Goal: Information Seeking & Learning: Learn about a topic

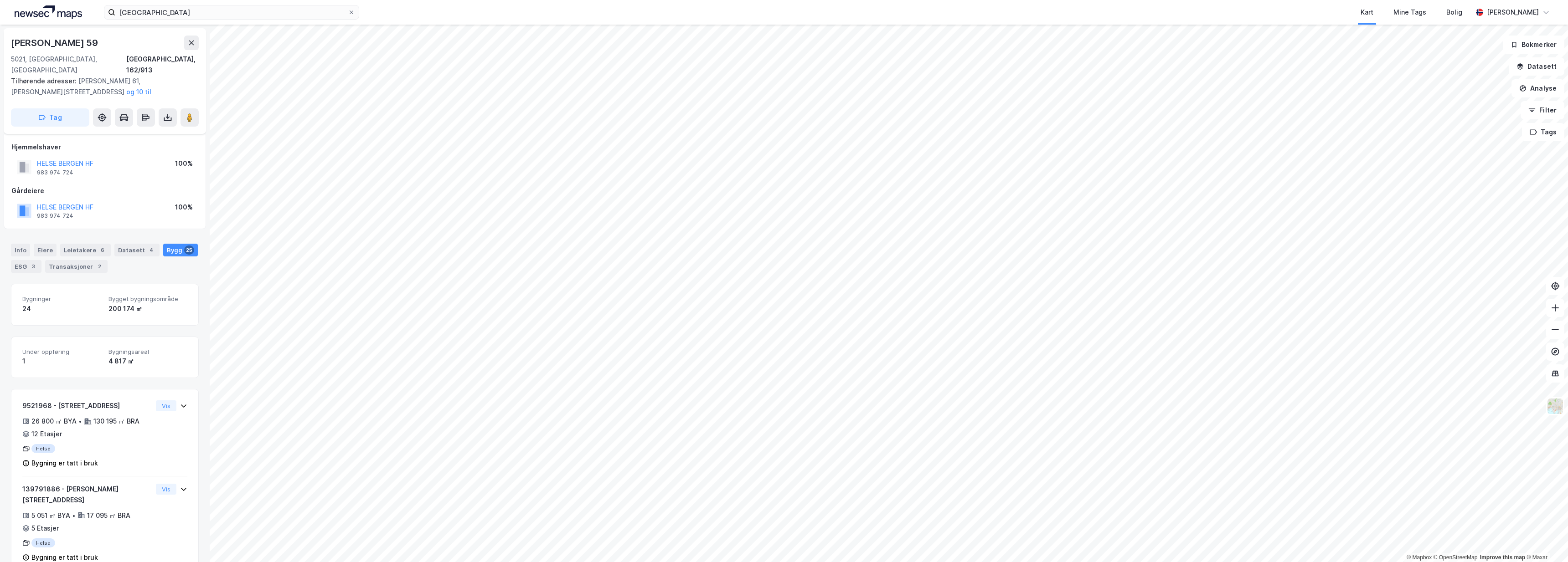
scroll to position [14, 0]
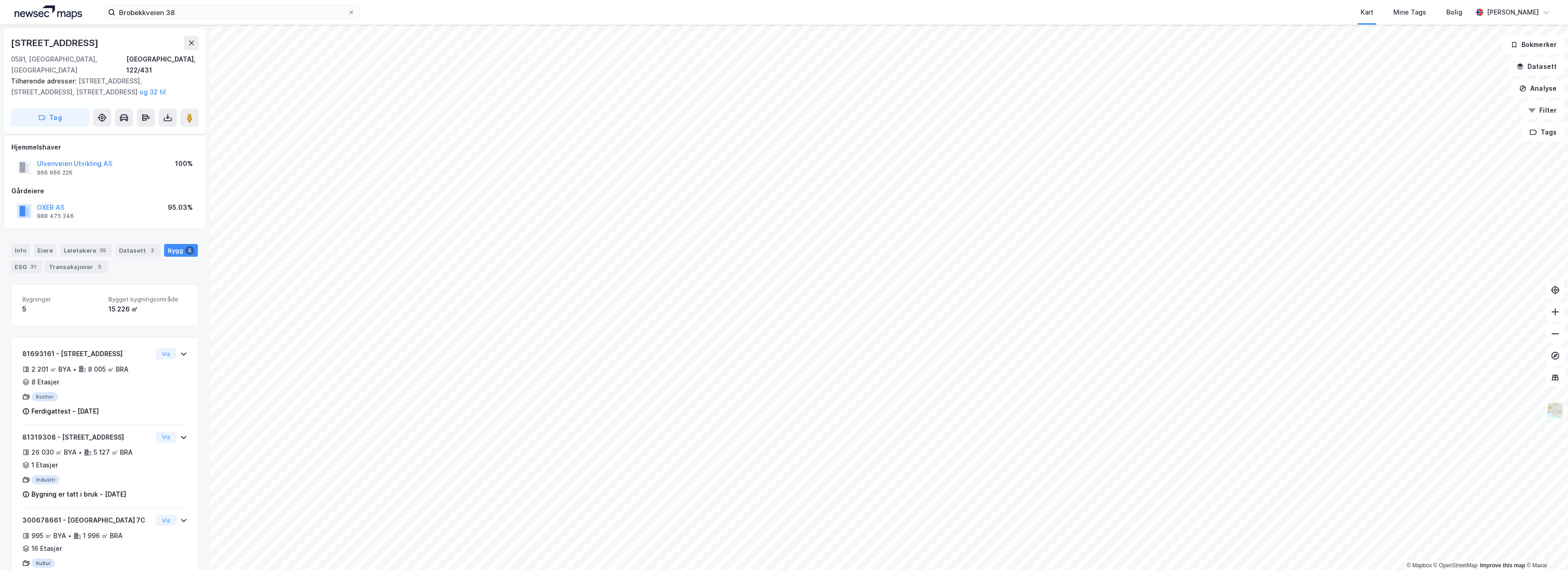
scroll to position [12, 0]
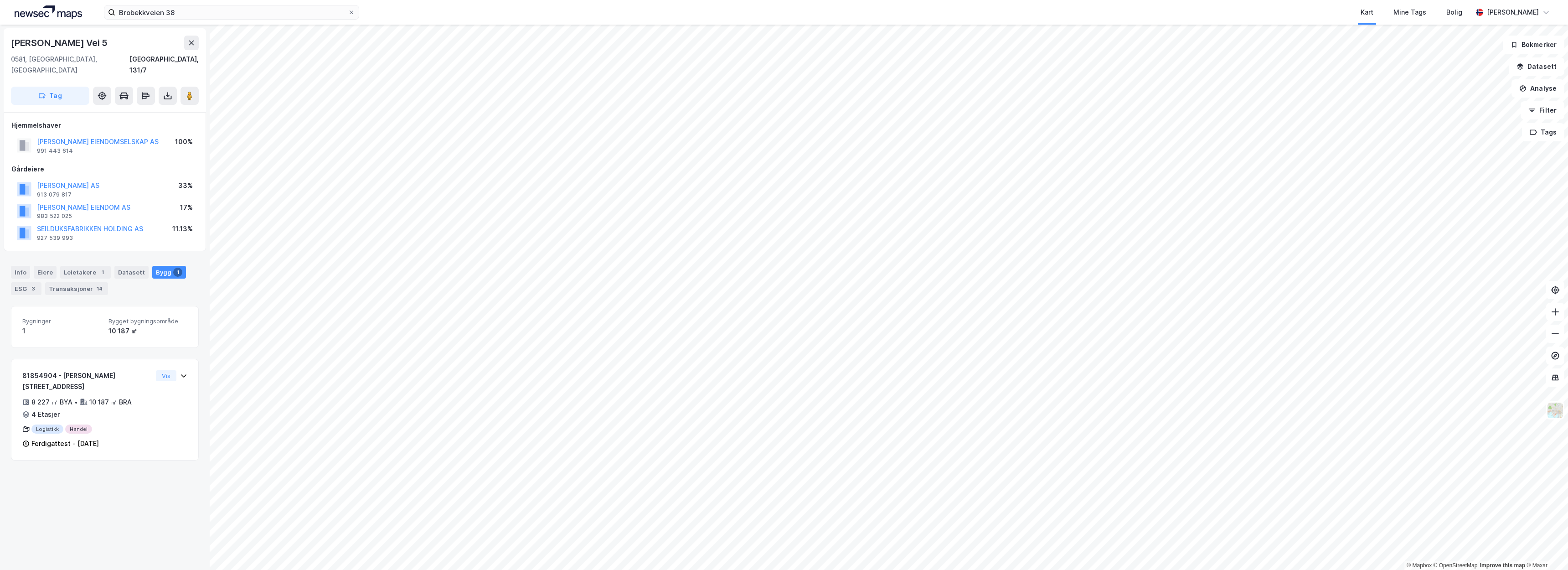
click at [535, 570] on html "Brobekkveien 38 Kart Mine Tags Bolig Christer Svensen © Mapbox © OpenStreetMap …" at bounding box center [784, 285] width 1568 height 570
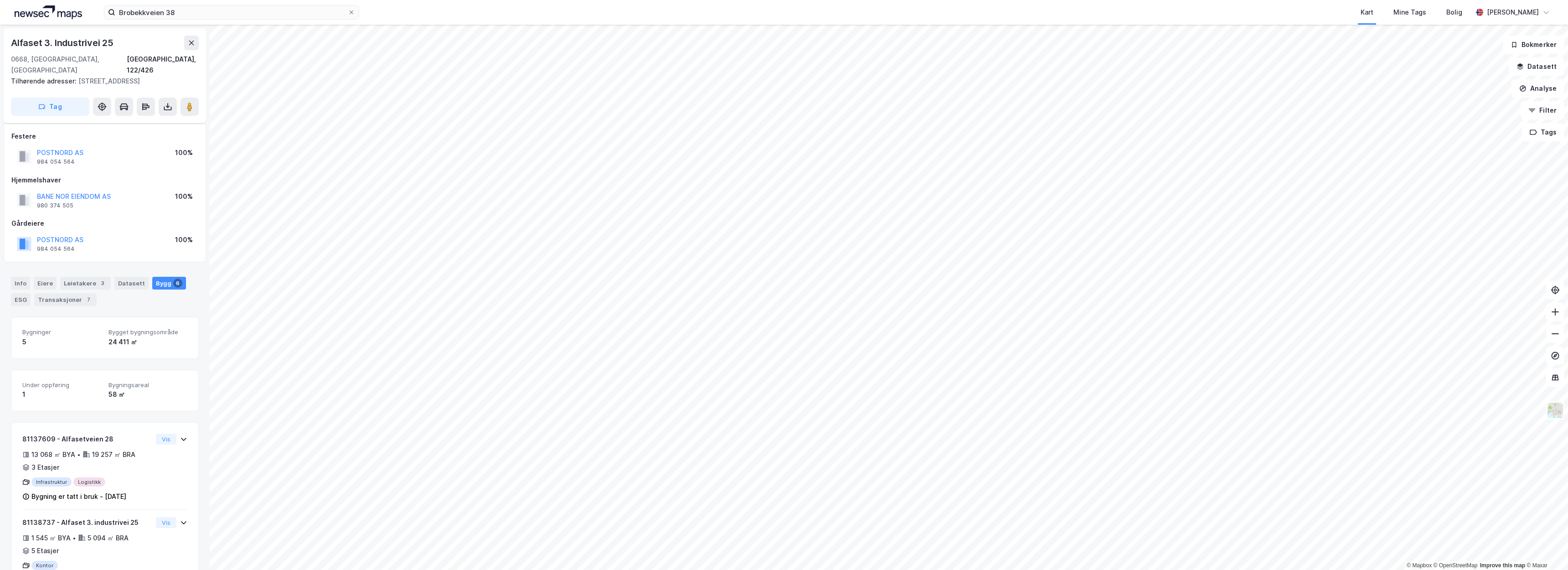
scroll to position [12, 0]
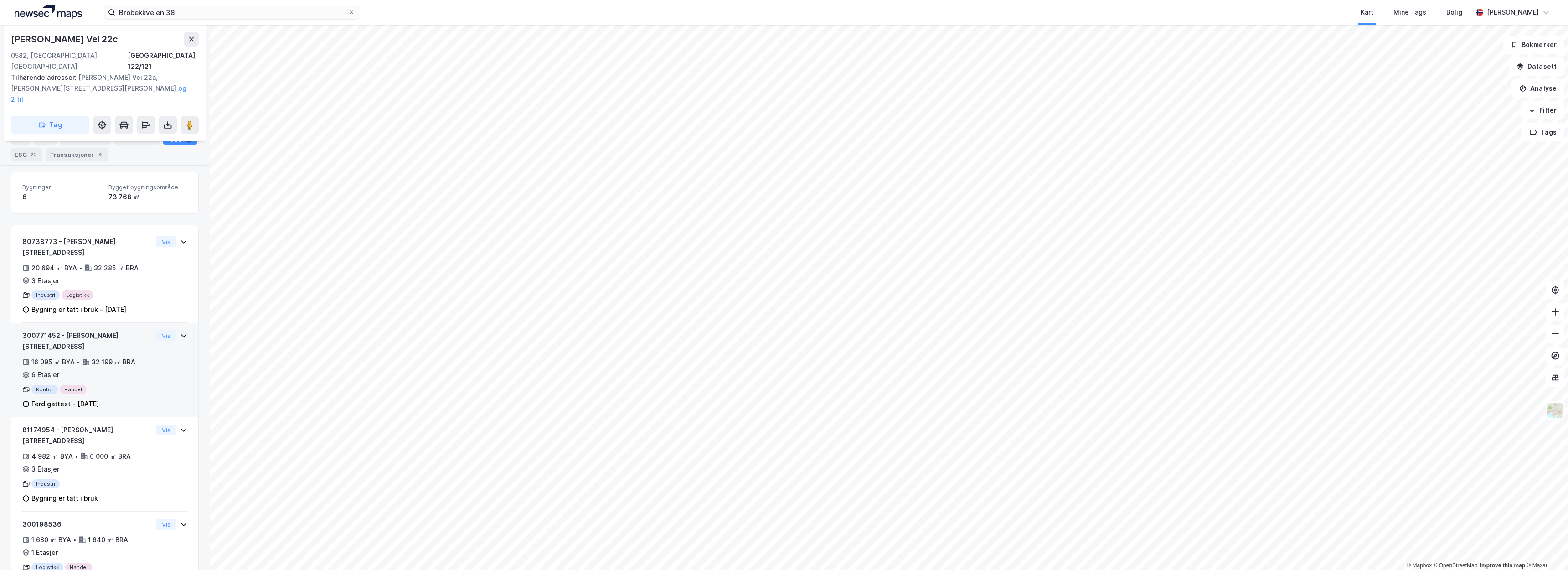
scroll to position [151, 0]
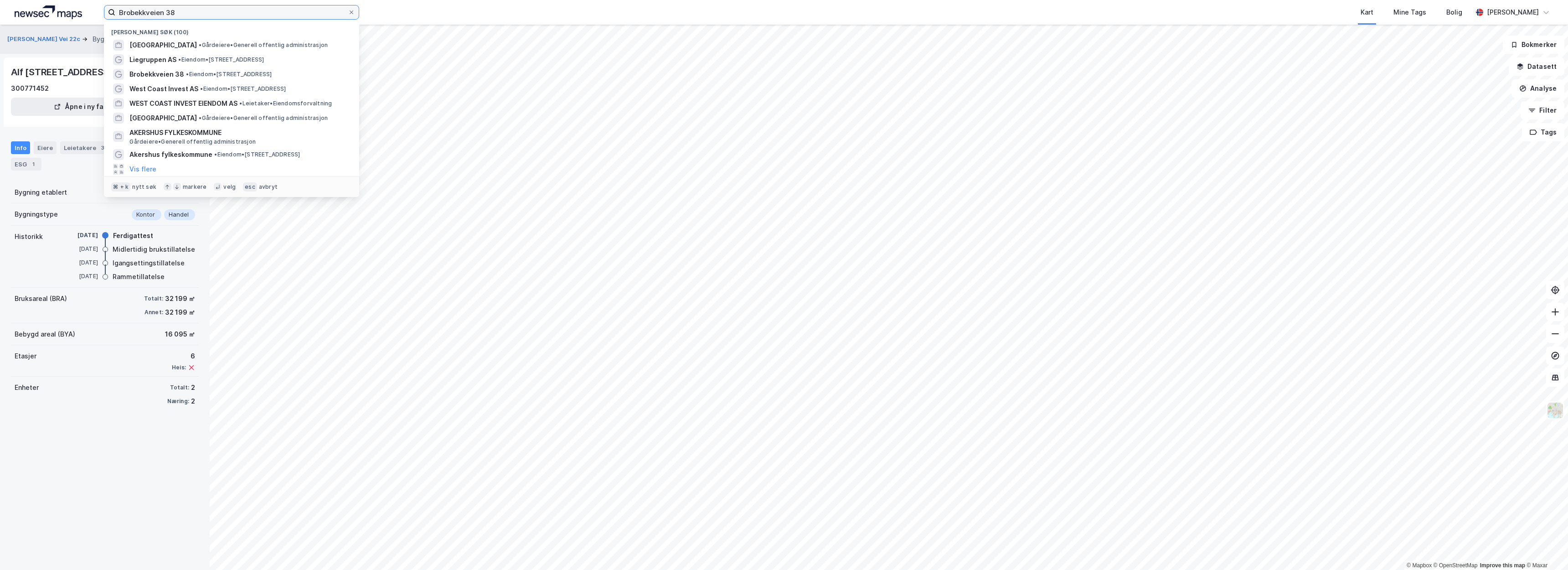
drag, startPoint x: 241, startPoint y: 12, endPoint x: 42, endPoint y: 21, distance: 199.2
click at [42, 21] on div "Brobekkveien 38 Nylige søk (100) OSLO KOMMUNE • Gårdeiere • Generell offentlig …" at bounding box center [784, 12] width 1568 height 25
click at [349, 11] on span at bounding box center [351, 12] width 7 height 7
click at [348, 11] on input "Brobekkveien 38" at bounding box center [231, 12] width 232 height 14
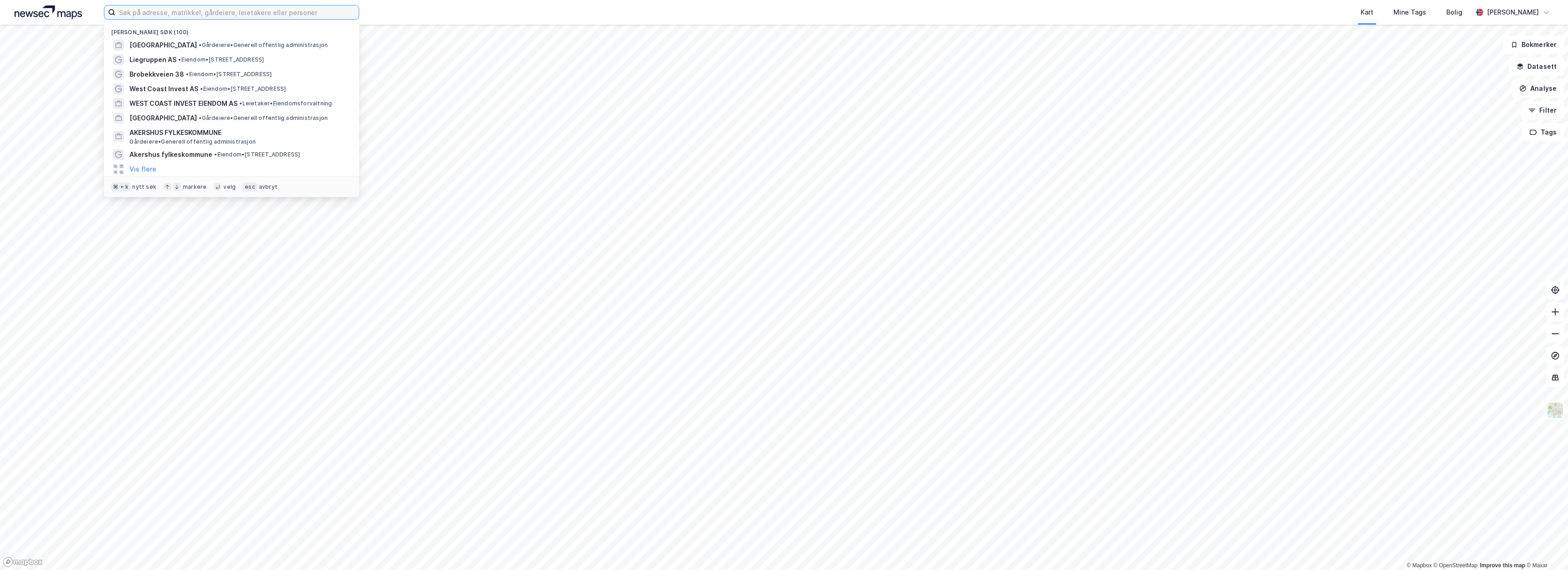
click at [317, 10] on input at bounding box center [237, 12] width 243 height 14
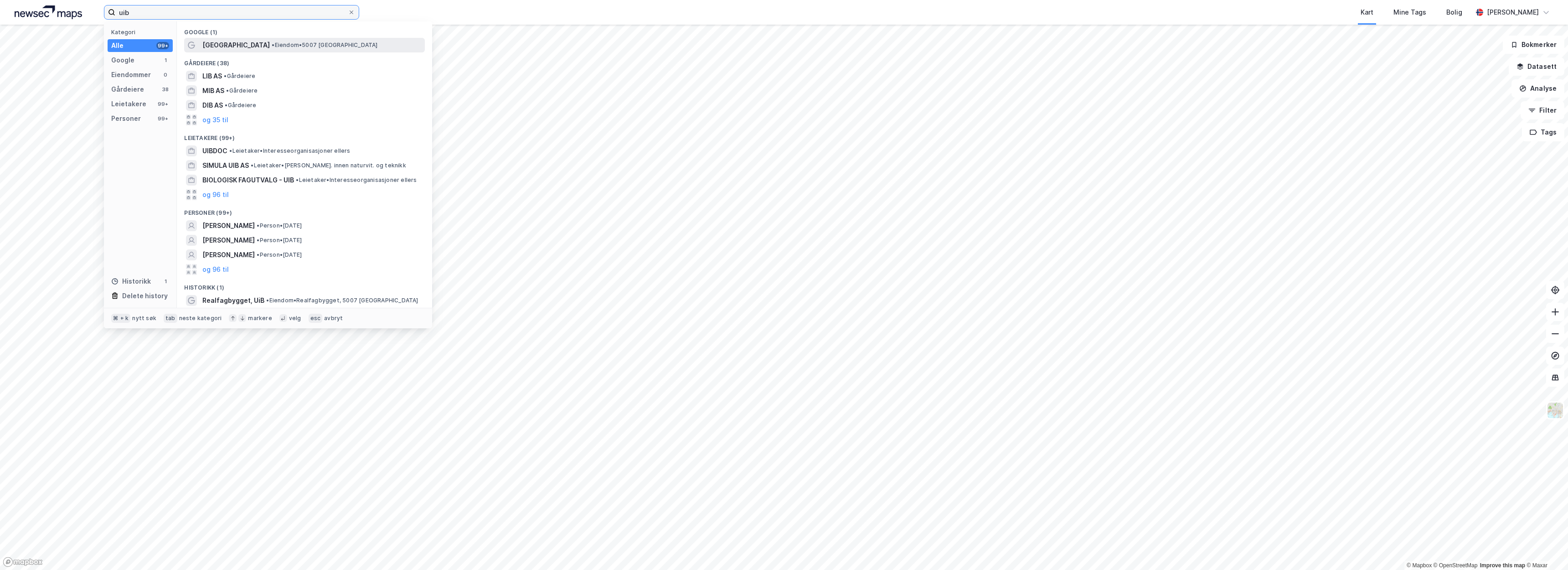
type input "uib"
click at [321, 49] on div "Universitetet i Bergen • Eiendom • 5007 Bergen" at bounding box center [313, 45] width 220 height 11
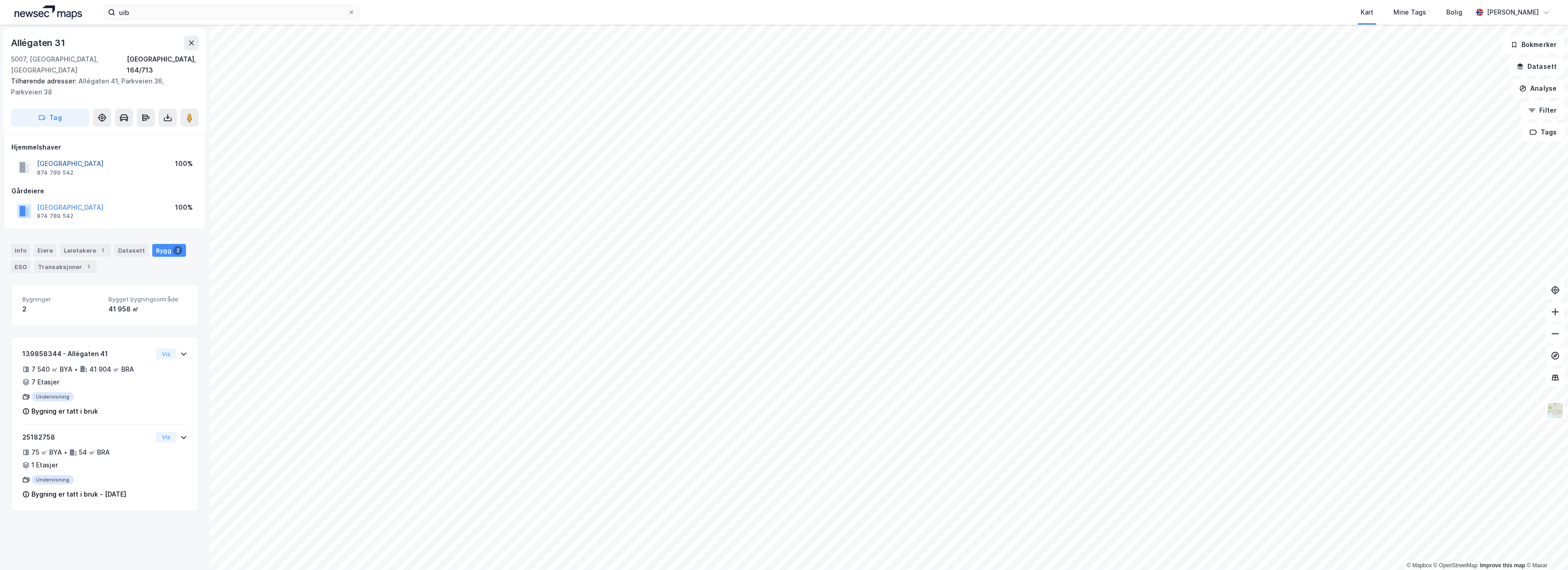
click at [0, 0] on button "UNIVERSITETET I BERGEN" at bounding box center [0, 0] width 0 height 0
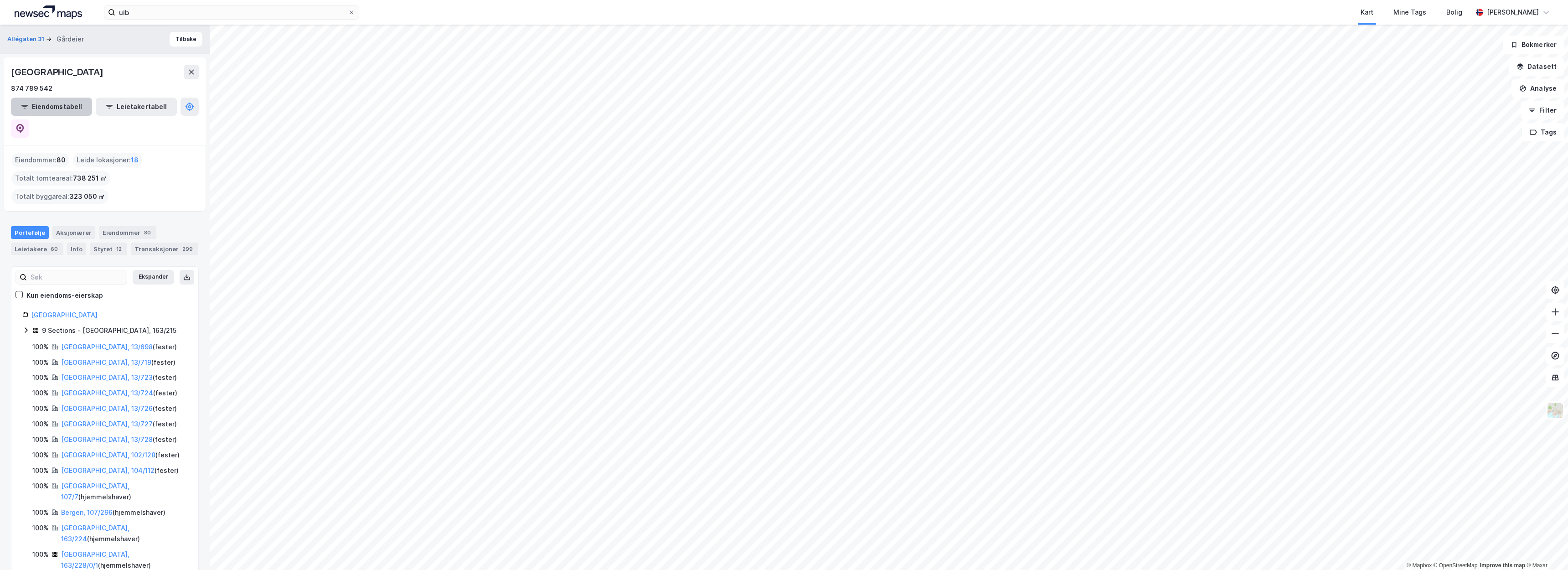
click at [48, 114] on button "Eiendomstabell" at bounding box center [51, 106] width 81 height 18
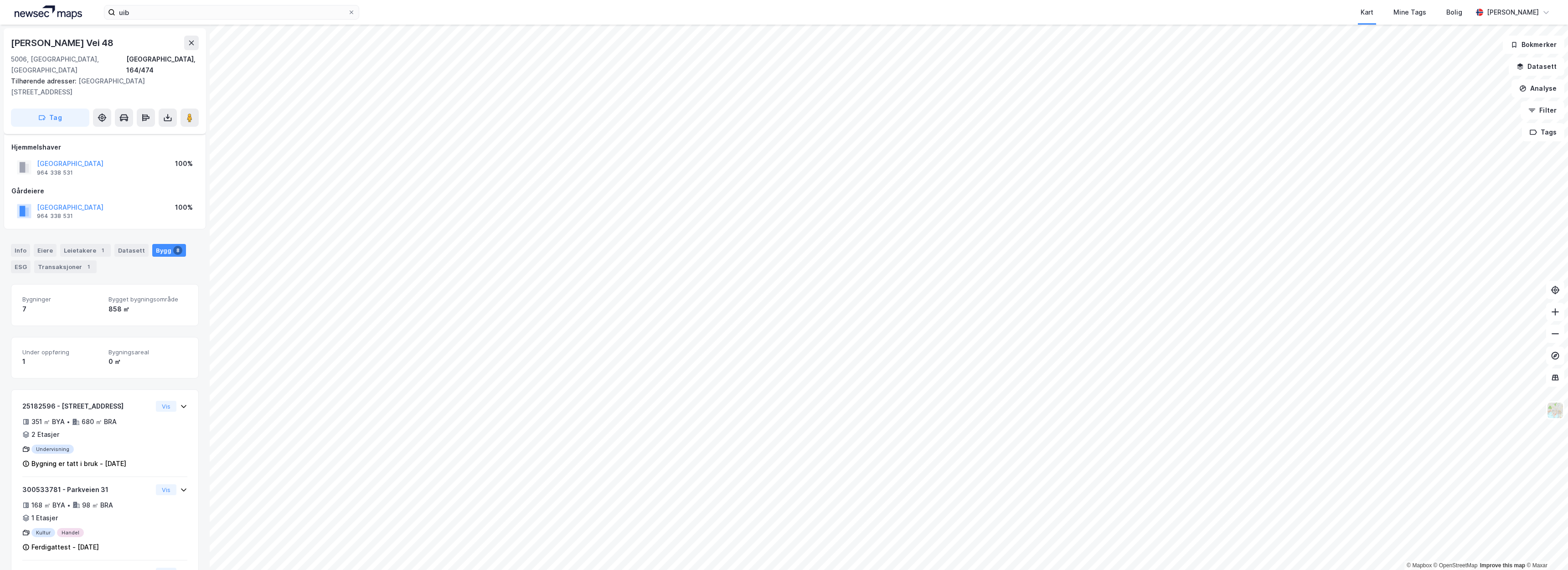
scroll to position [151, 0]
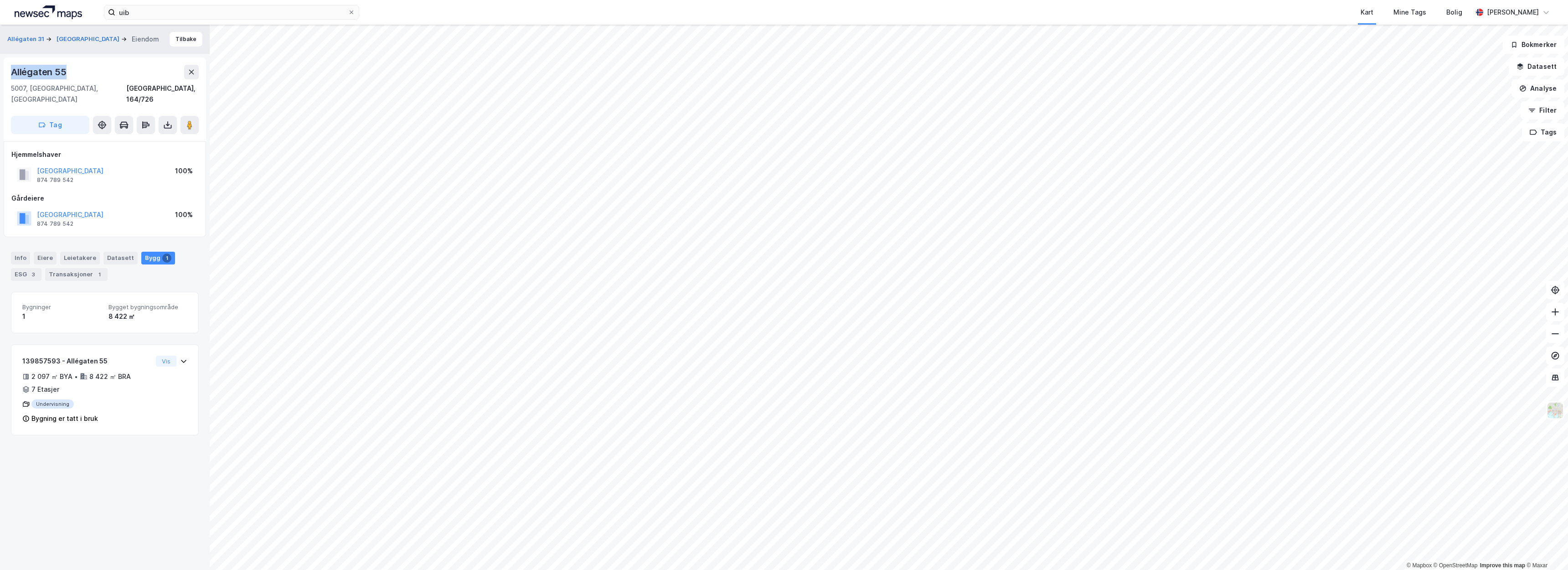
drag, startPoint x: 66, startPoint y: 73, endPoint x: 0, endPoint y: 72, distance: 66.0
click at [0, 72] on div "Allégaten 31 UNIVERSITETET I BERGEN Eiendom Tilbake Allégaten 55 5007, Bergen, …" at bounding box center [105, 297] width 210 height 545
copy div "Allégaten 55"
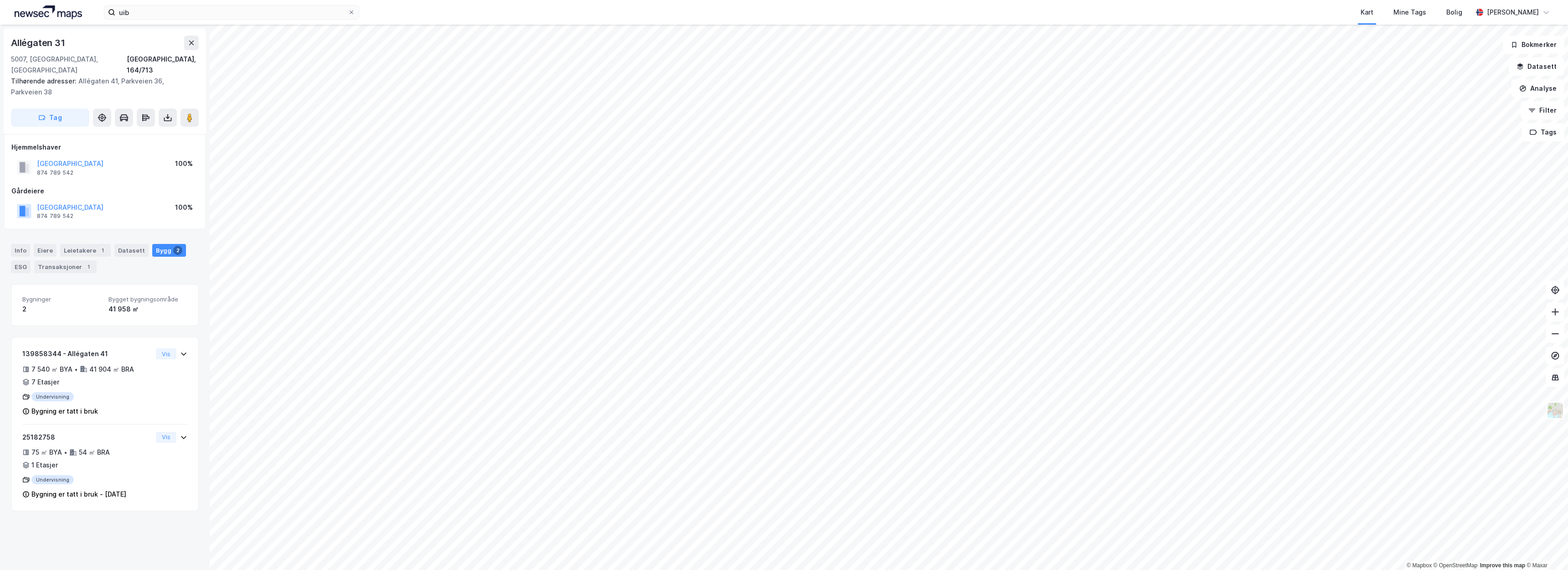
drag, startPoint x: 12, startPoint y: 71, endPoint x: 470, endPoint y: -16, distance: 466.2
click at [470, 0] on html "uib Kart Mine Tags Bolig Christer Svensen © Mapbox © OpenStreetMap Improve this…" at bounding box center [784, 285] width 1568 height 570
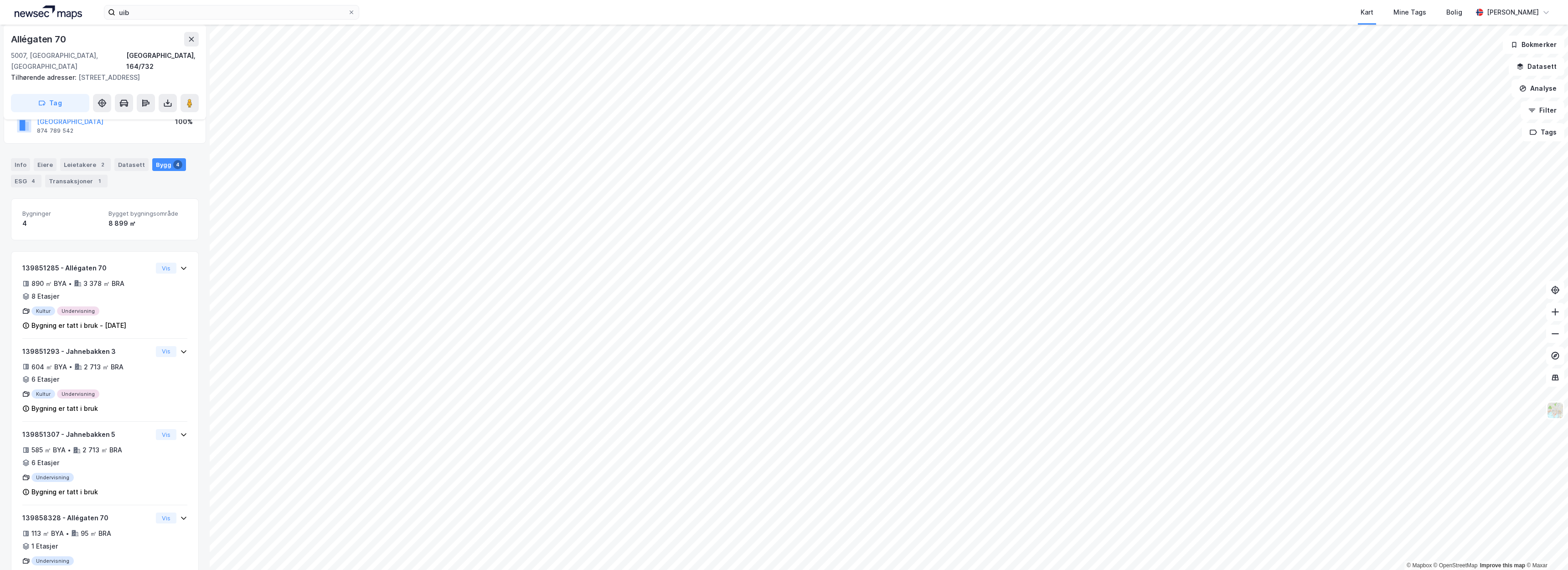
scroll to position [86, 0]
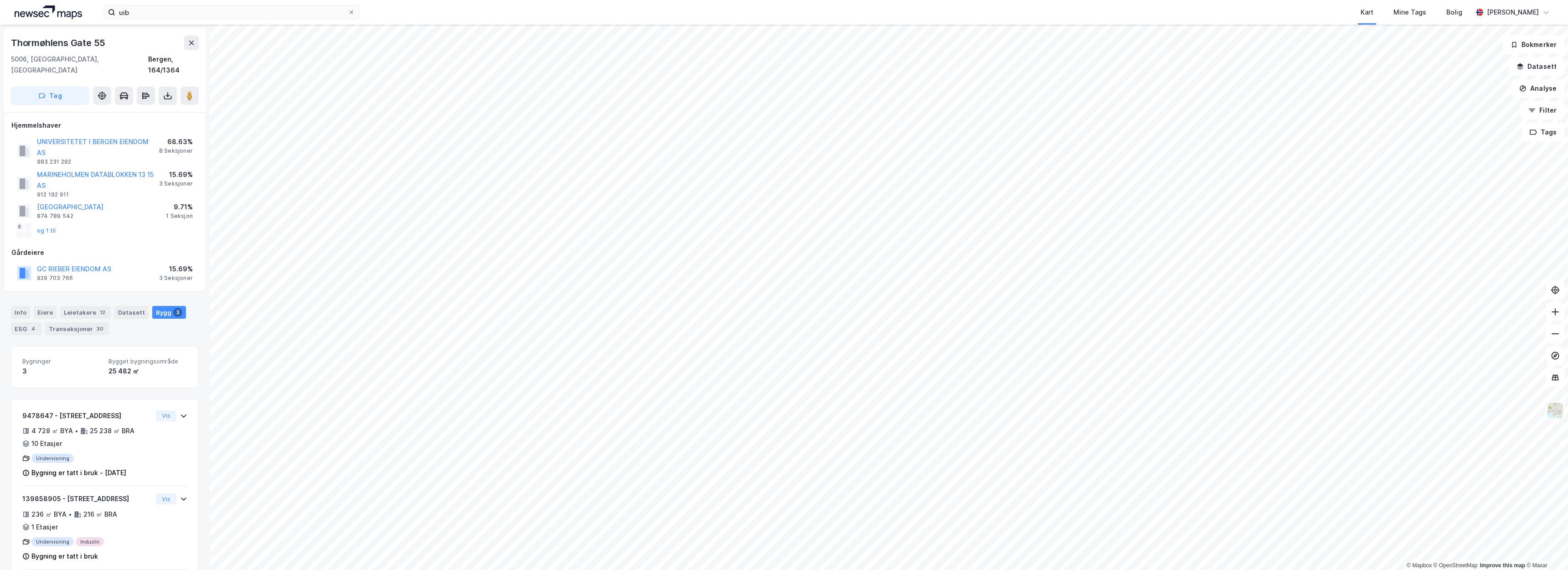
scroll to position [51, 0]
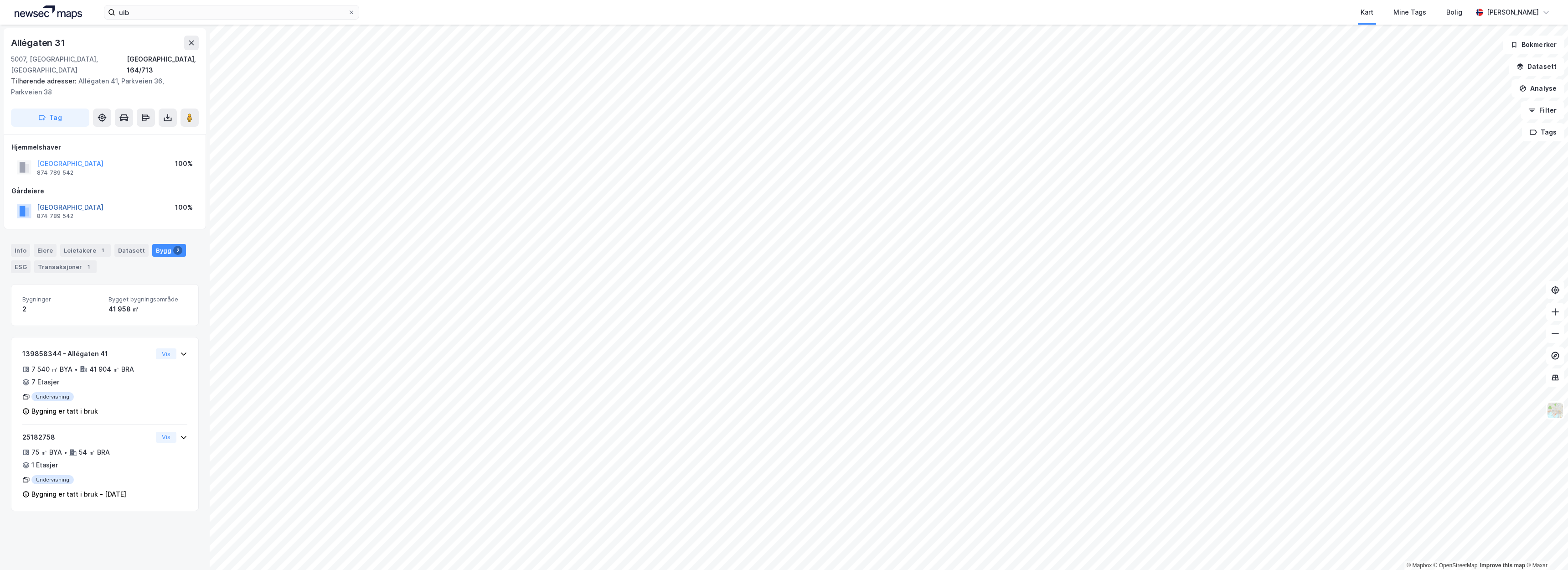
click at [0, 0] on button "UNIVERSITETET I BERGEN" at bounding box center [0, 0] width 0 height 0
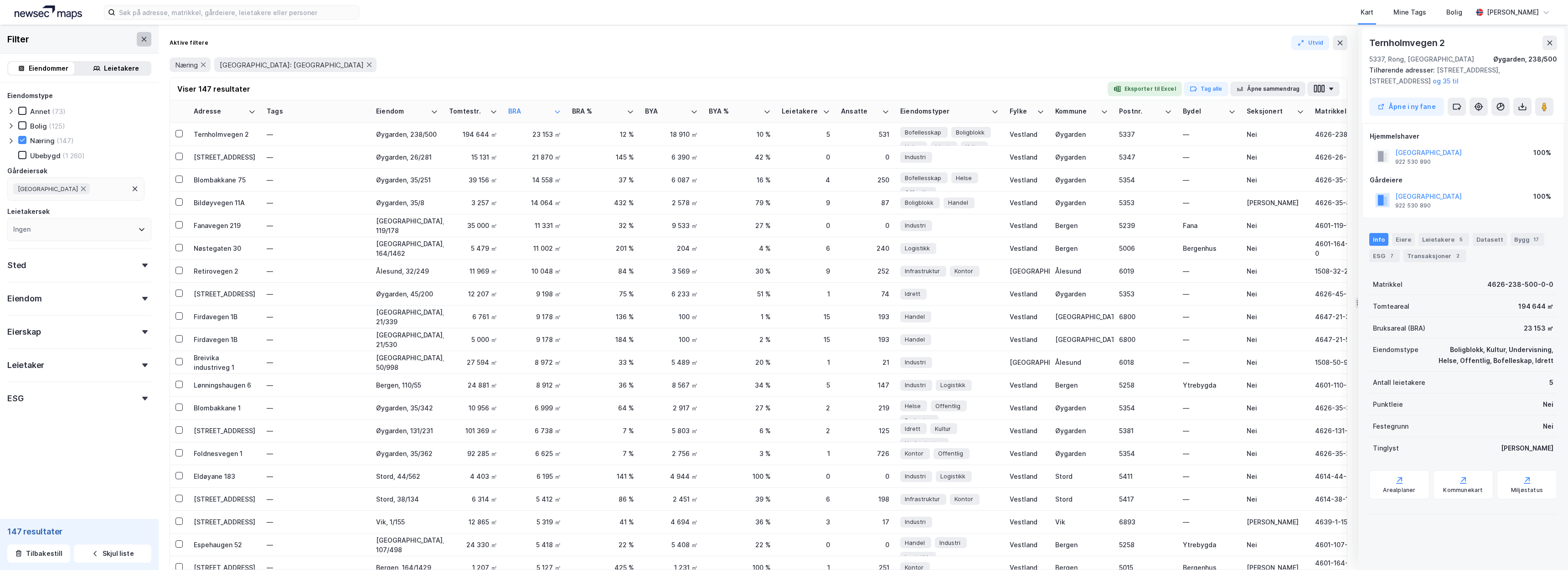
click at [140, 45] on button at bounding box center [144, 39] width 15 height 15
drag, startPoint x: 244, startPoint y: 67, endPoint x: 232, endPoint y: 72, distance: 13.0
click at [244, 67] on span "Gårdeier: ØYGARDEN KOMMUNE" at bounding box center [291, 64] width 144 height 8
click at [20, 45] on div "Filter" at bounding box center [18, 39] width 22 height 15
click at [140, 38] on icon at bounding box center [144, 39] width 7 height 7
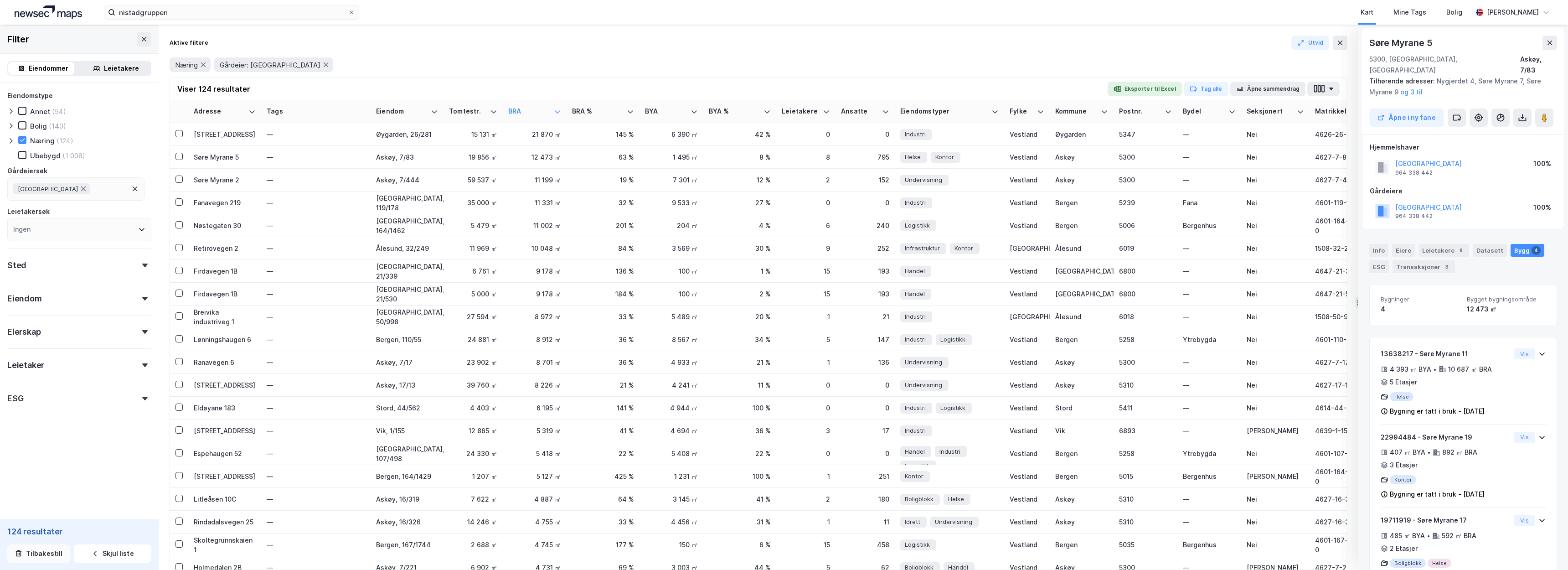
click at [59, 562] on button "Tilbakestill" at bounding box center [39, 553] width 63 height 18
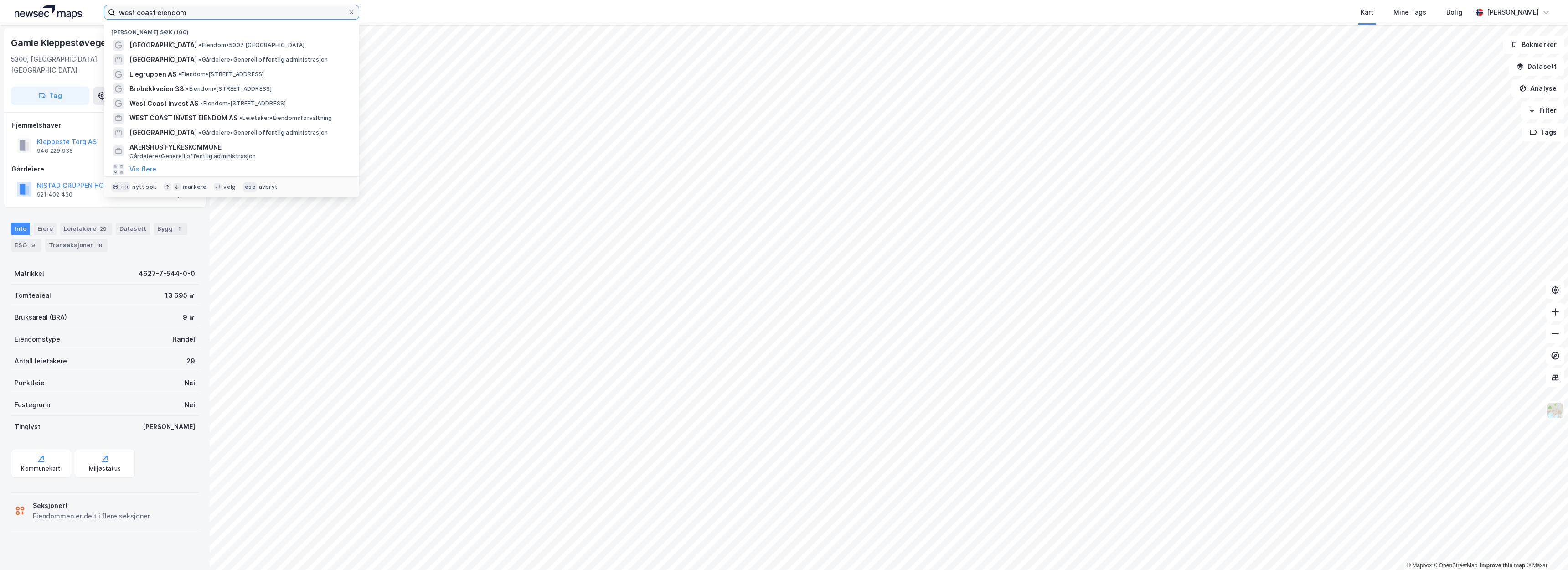
drag, startPoint x: 245, startPoint y: 16, endPoint x: 107, endPoint y: 14, distance: 138.0
click at [107, 14] on label "west coast eiendom" at bounding box center [231, 12] width 255 height 15
click at [116, 14] on input "west coast eiendom" at bounding box center [231, 12] width 232 height 14
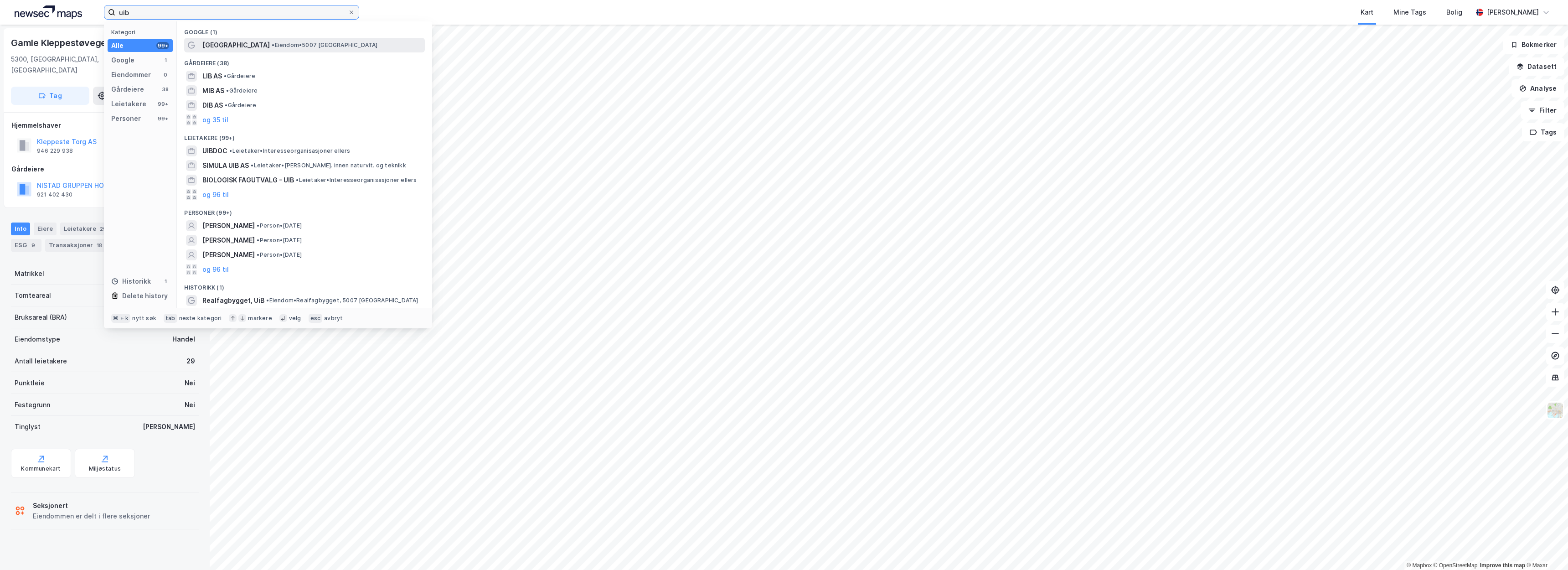
type input "uib"
click at [215, 39] on span "Universitetet i Bergen" at bounding box center [237, 45] width 68 height 11
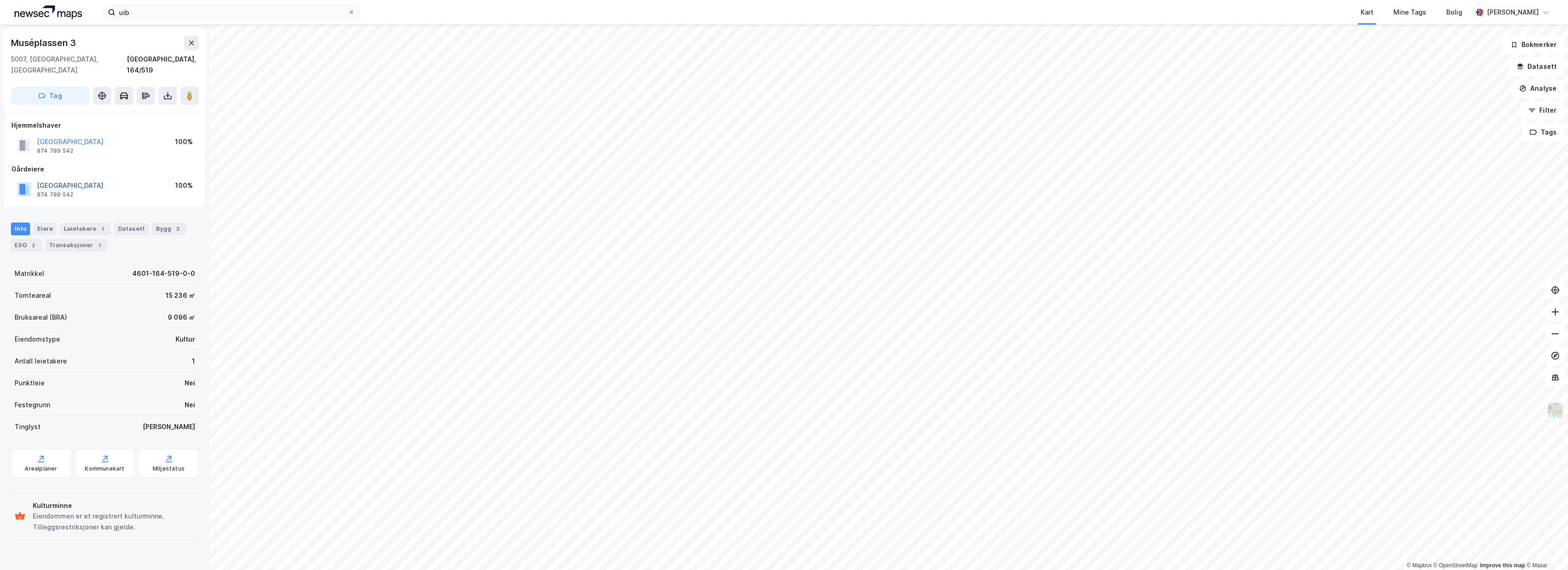
click at [0, 0] on button "UNIVERSITETET I BERGEN" at bounding box center [0, 0] width 0 height 0
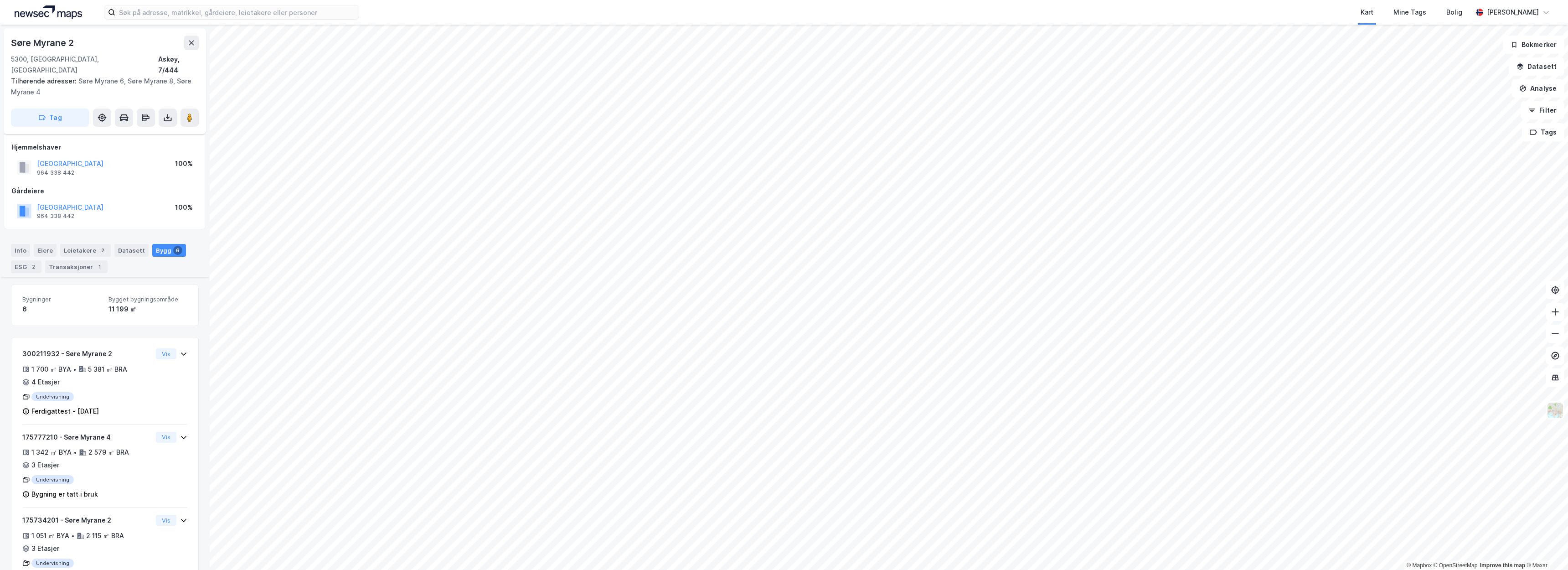
scroll to position [269, 0]
